Goal: Task Accomplishment & Management: Use online tool/utility

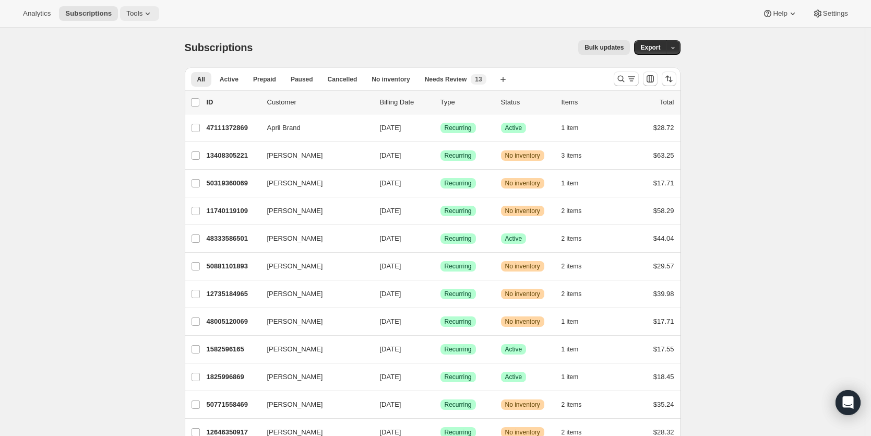
click at [145, 13] on icon at bounding box center [147, 13] width 10 height 10
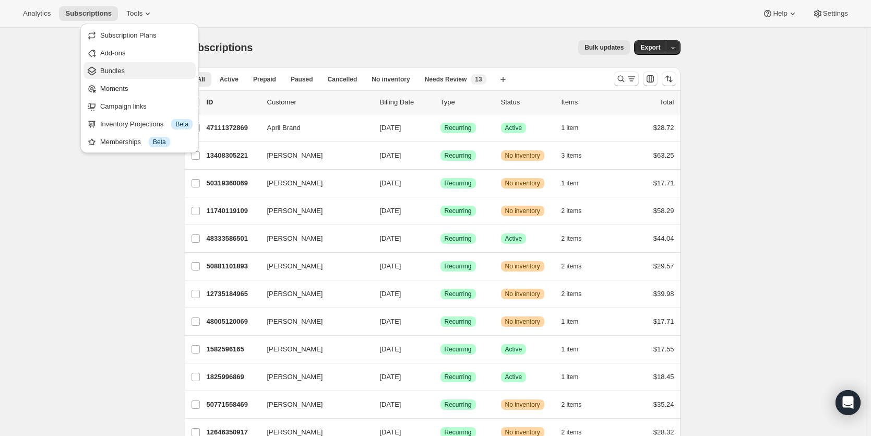
click at [109, 69] on span "Bundles" at bounding box center [112, 71] width 25 height 8
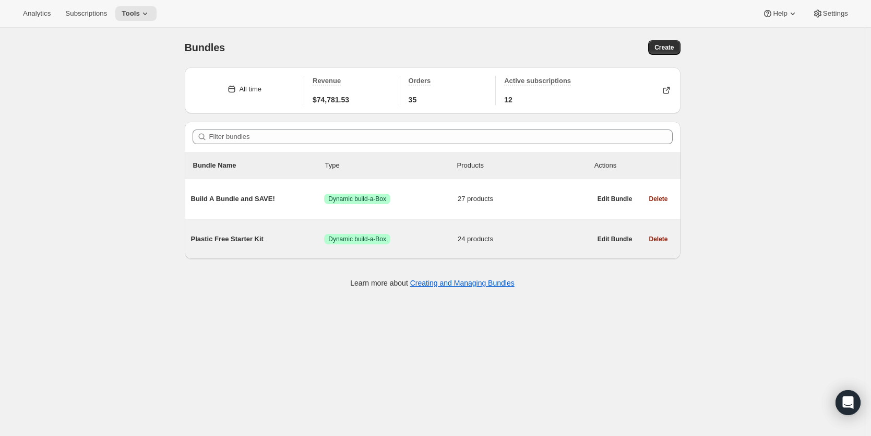
click at [266, 238] on span "Plastic Free Starter Kit" at bounding box center [258, 239] width 134 height 10
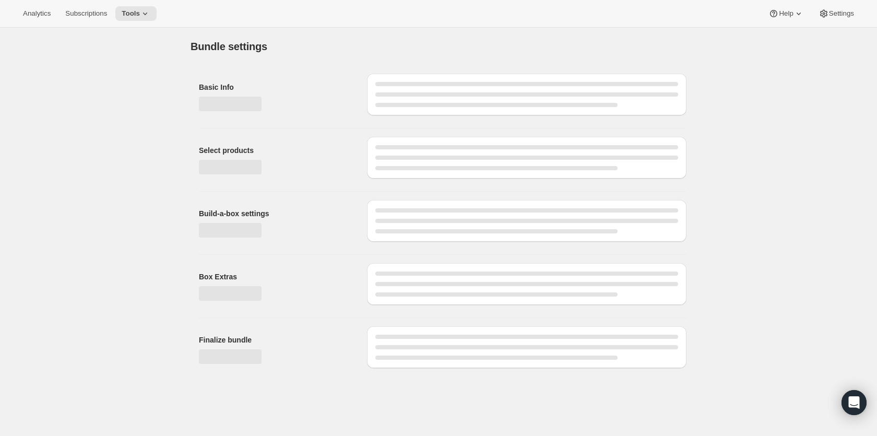
type input "Plastic Free Starter Kit"
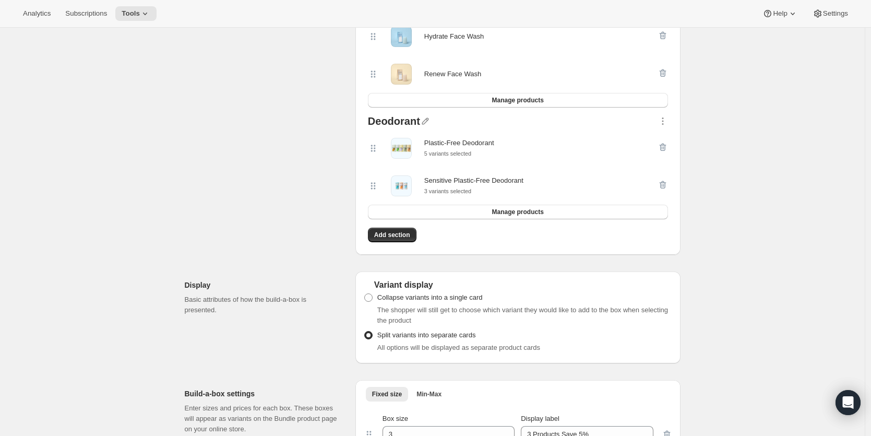
scroll to position [1081, 0]
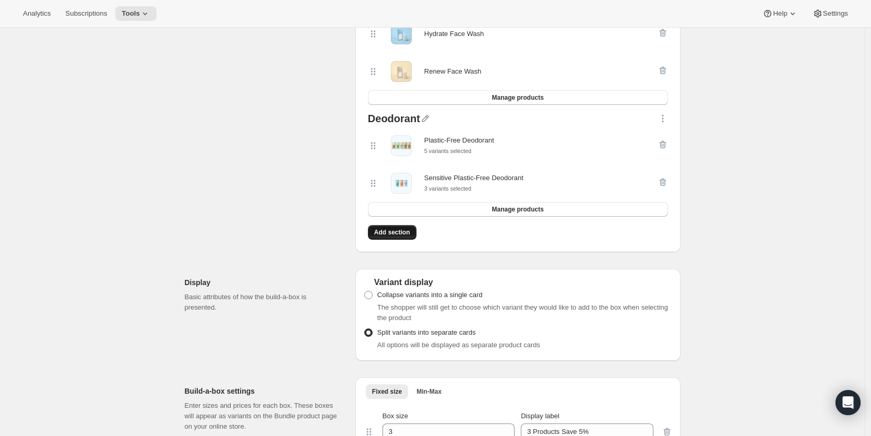
click at [398, 237] on button "Add section" at bounding box center [392, 232] width 49 height 15
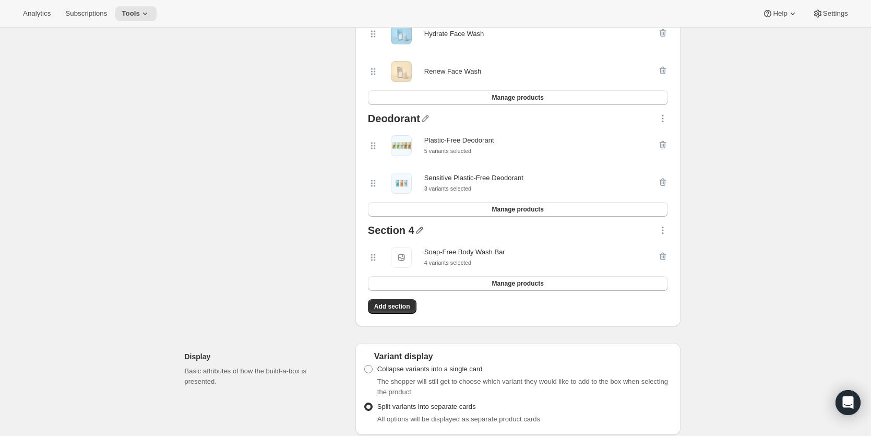
click at [422, 230] on icon "button" at bounding box center [419, 230] width 7 height 7
click at [396, 250] on input "text" at bounding box center [427, 250] width 100 height 17
type input "Body Wash"
click at [522, 240] on div "Soap-Free Body Wash Bar Soap-Free Body Wash Bar 4 variants selected" at bounding box center [518, 257] width 300 height 38
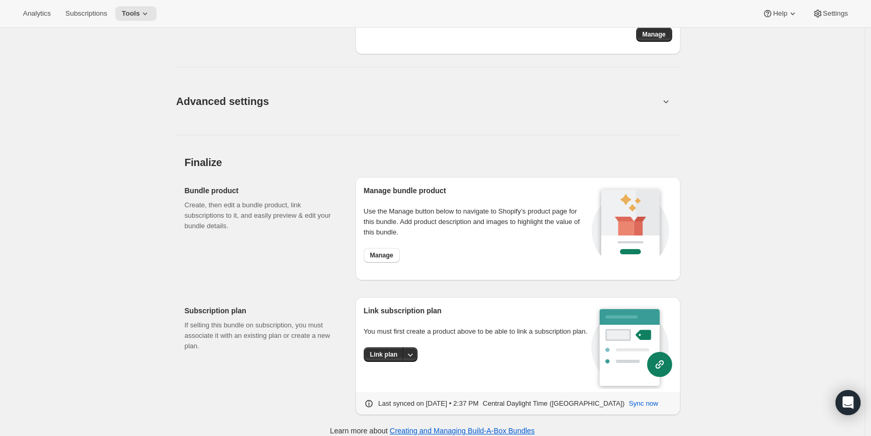
scroll to position [1886, 0]
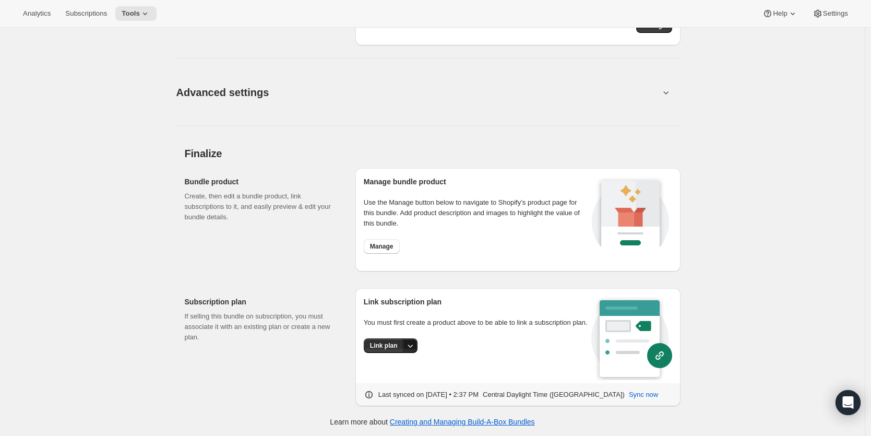
click at [415, 351] on icon "More actions" at bounding box center [410, 345] width 10 height 10
click at [489, 345] on div "Link subscription plan You must first create a product above to be able to link…" at bounding box center [478, 339] width 228 height 87
click at [667, 352] on icon at bounding box center [659, 355] width 25 height 25
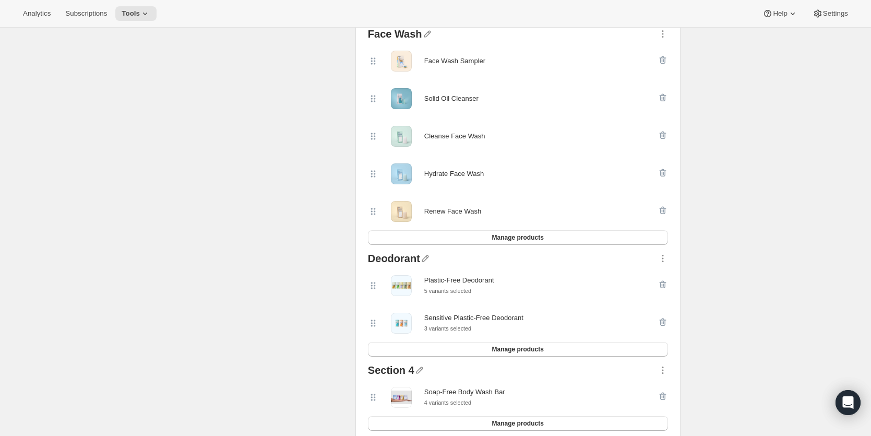
scroll to position [1134, 0]
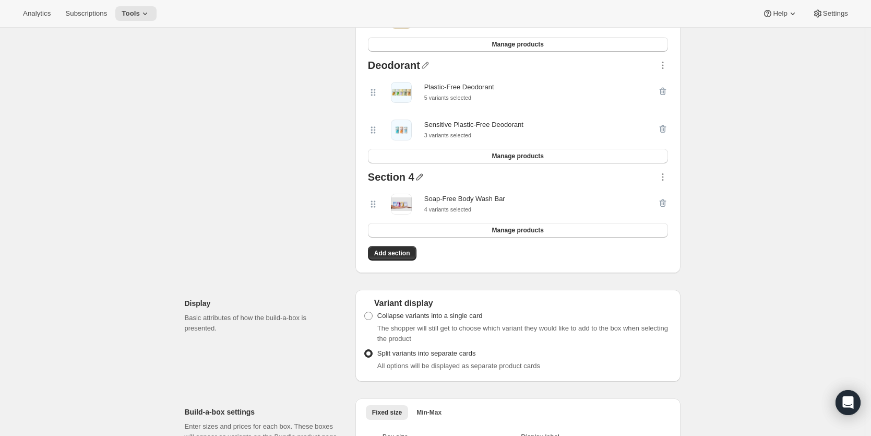
click at [421, 177] on icon "button" at bounding box center [419, 177] width 10 height 10
click at [386, 211] on span "Save" at bounding box center [385, 210] width 16 height 10
